Goal: Task Accomplishment & Management: Complete application form

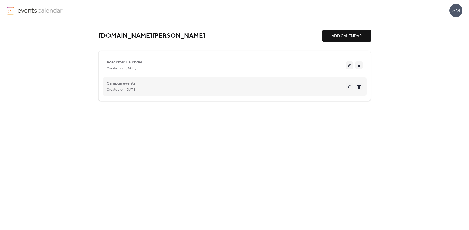
click at [116, 83] on span "Campus events" at bounding box center [121, 83] width 29 height 6
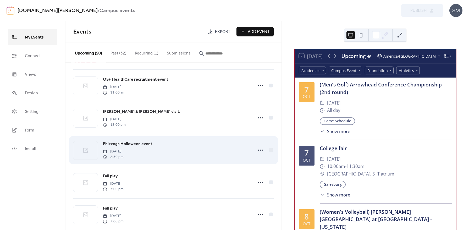
scroll to position [122, 0]
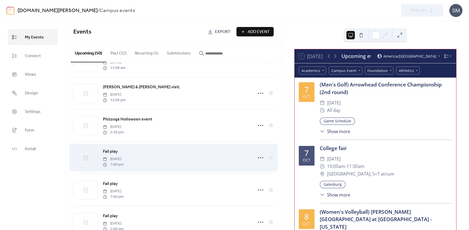
click at [112, 152] on span "Fall play" at bounding box center [110, 151] width 15 height 6
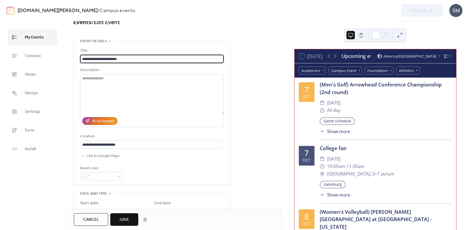
scroll to position [128, 0]
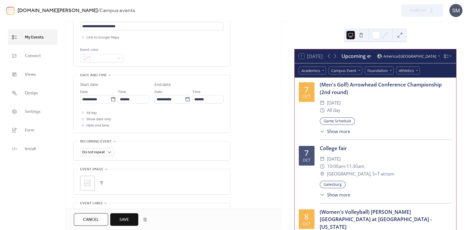
type input "**********"
click at [83, 126] on div at bounding box center [82, 125] width 3 height 3
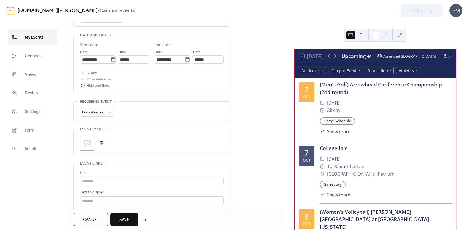
scroll to position [200, 0]
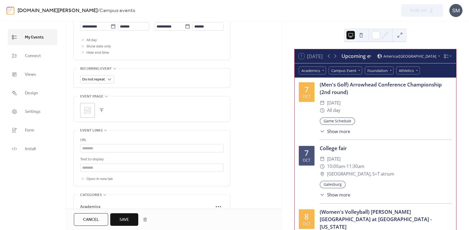
click at [102, 110] on button "button" at bounding box center [101, 110] width 7 height 7
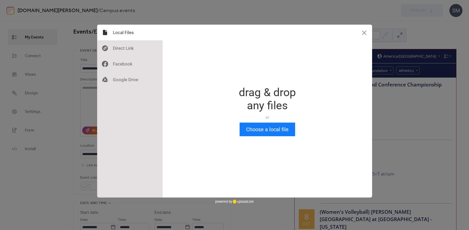
scroll to position [0, 0]
click at [277, 133] on button "Choose a local file" at bounding box center [266, 129] width 55 height 14
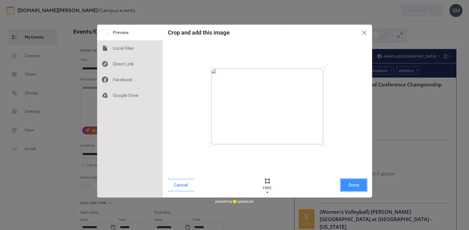
click at [357, 187] on button "Done" at bounding box center [353, 185] width 26 height 12
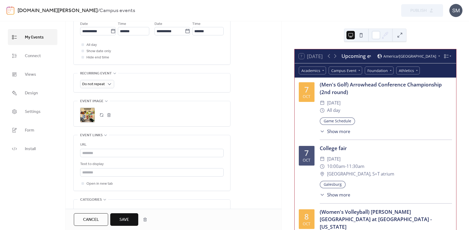
click at [120, 216] on span "Save" at bounding box center [124, 219] width 10 height 6
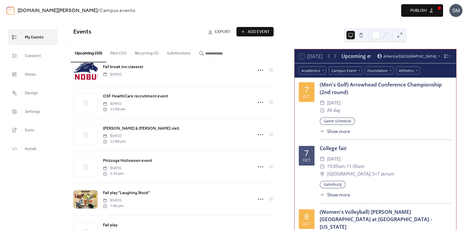
scroll to position [171, 0]
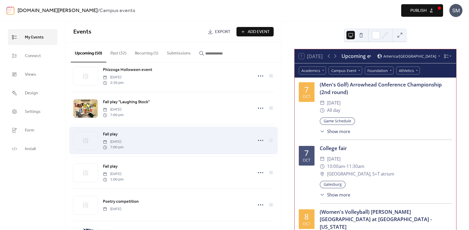
click at [112, 135] on span "Fall play" at bounding box center [110, 134] width 15 height 6
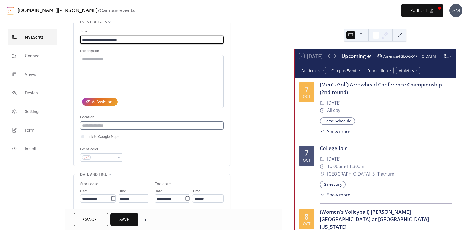
scroll to position [36, 0]
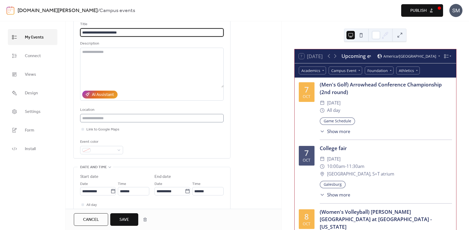
type input "**********"
click at [101, 120] on input "text" at bounding box center [151, 118] width 143 height 8
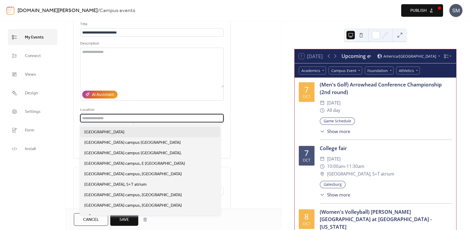
scroll to position [37, 0]
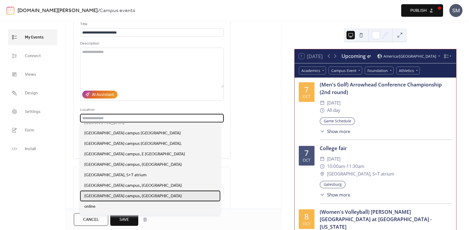
click at [114, 195] on span "[GEOGRAPHIC_DATA] campus, [GEOGRAPHIC_DATA]" at bounding box center [132, 196] width 97 height 6
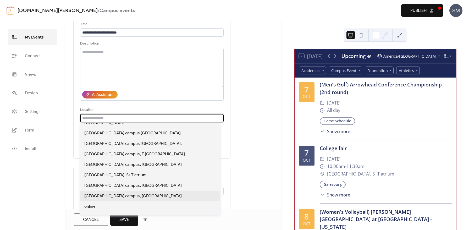
type input "**********"
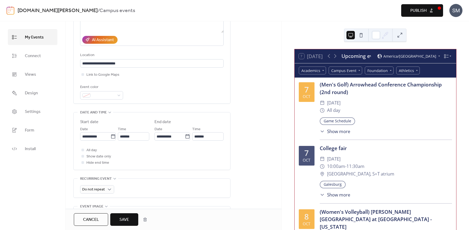
scroll to position [99, 0]
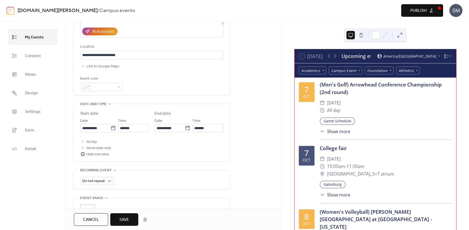
click at [83, 154] on div at bounding box center [82, 154] width 3 height 3
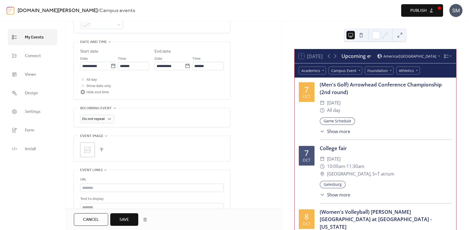
scroll to position [183, 0]
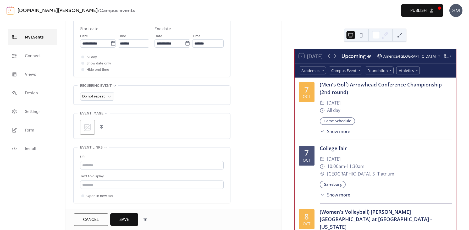
click at [85, 127] on icon at bounding box center [87, 127] width 7 height 7
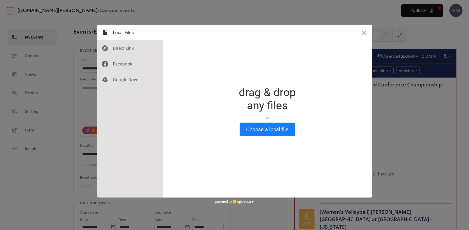
scroll to position [0, 0]
click at [363, 32] on button "Close" at bounding box center [364, 33] width 16 height 16
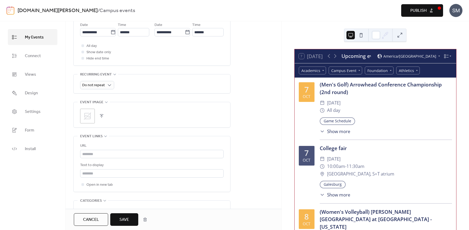
scroll to position [215, 0]
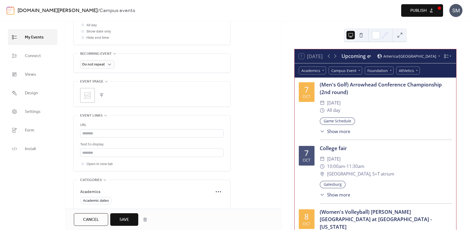
click at [91, 96] on icon at bounding box center [87, 95] width 8 height 8
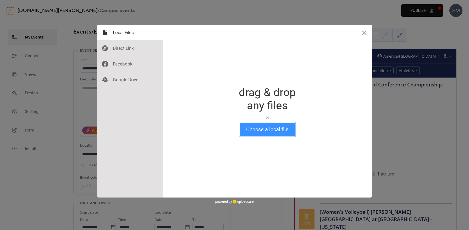
click at [279, 130] on button "Choose a local file" at bounding box center [266, 129] width 55 height 14
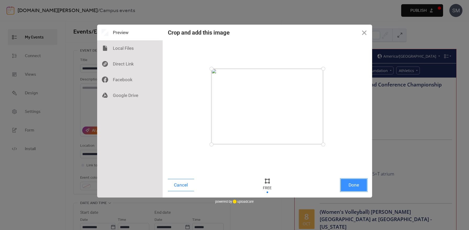
click at [355, 186] on button "Done" at bounding box center [353, 185] width 26 height 12
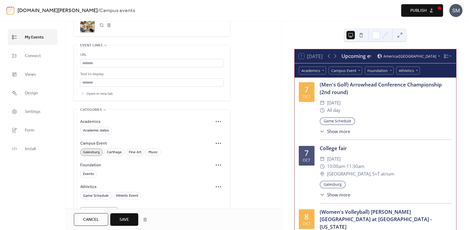
scroll to position [324, 0]
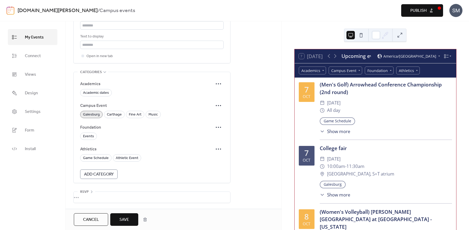
click at [128, 219] on span "Save" at bounding box center [124, 219] width 10 height 6
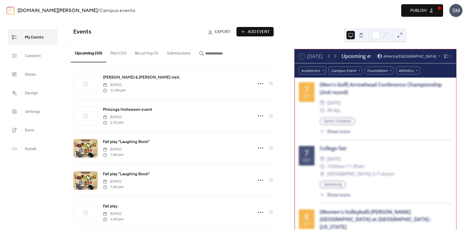
scroll to position [166, 0]
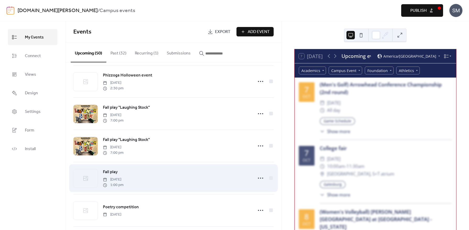
click at [112, 172] on span "Fall play" at bounding box center [110, 172] width 15 height 6
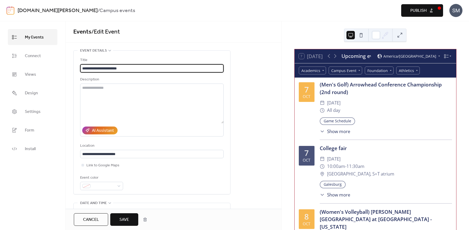
type input "**********"
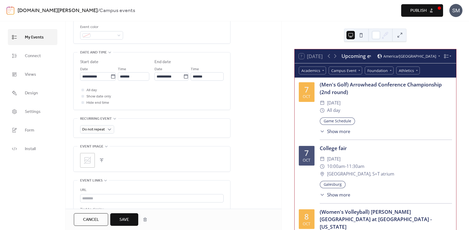
scroll to position [152, 0]
click at [88, 159] on icon at bounding box center [87, 159] width 8 height 8
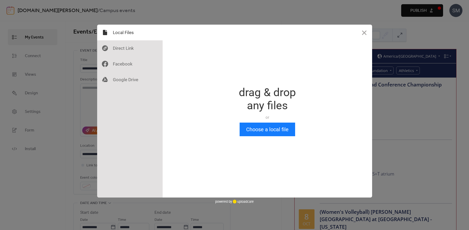
scroll to position [0, 0]
click at [265, 132] on button "Choose a local file" at bounding box center [266, 129] width 55 height 14
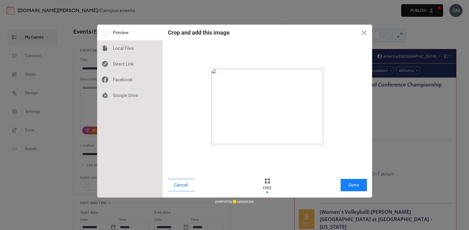
click at [359, 192] on div "Cancel Done" at bounding box center [267, 186] width 209 height 22
click at [358, 187] on button "Done" at bounding box center [353, 185] width 26 height 12
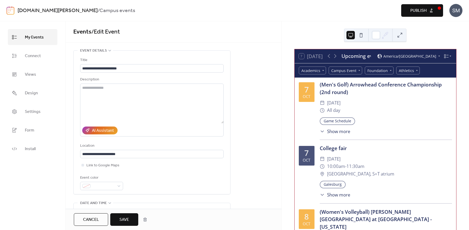
scroll to position [1, 0]
click at [121, 220] on span "Save" at bounding box center [124, 219] width 10 height 6
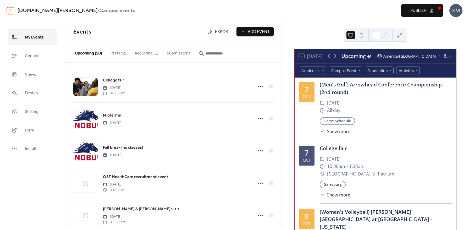
click at [419, 10] on span "Publish" at bounding box center [418, 11] width 16 height 6
